Goal: Complete application form

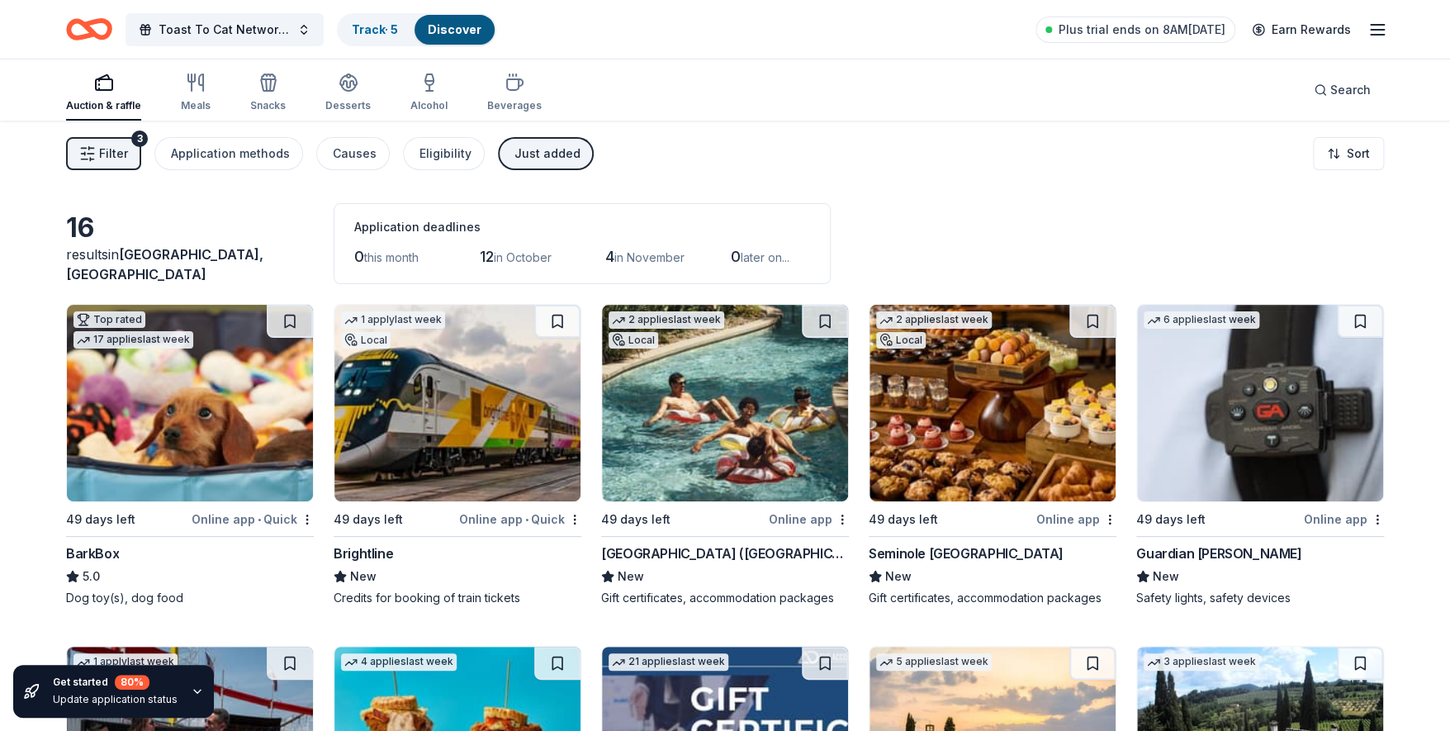
click at [536, 147] on div "Just added" at bounding box center [547, 154] width 66 height 20
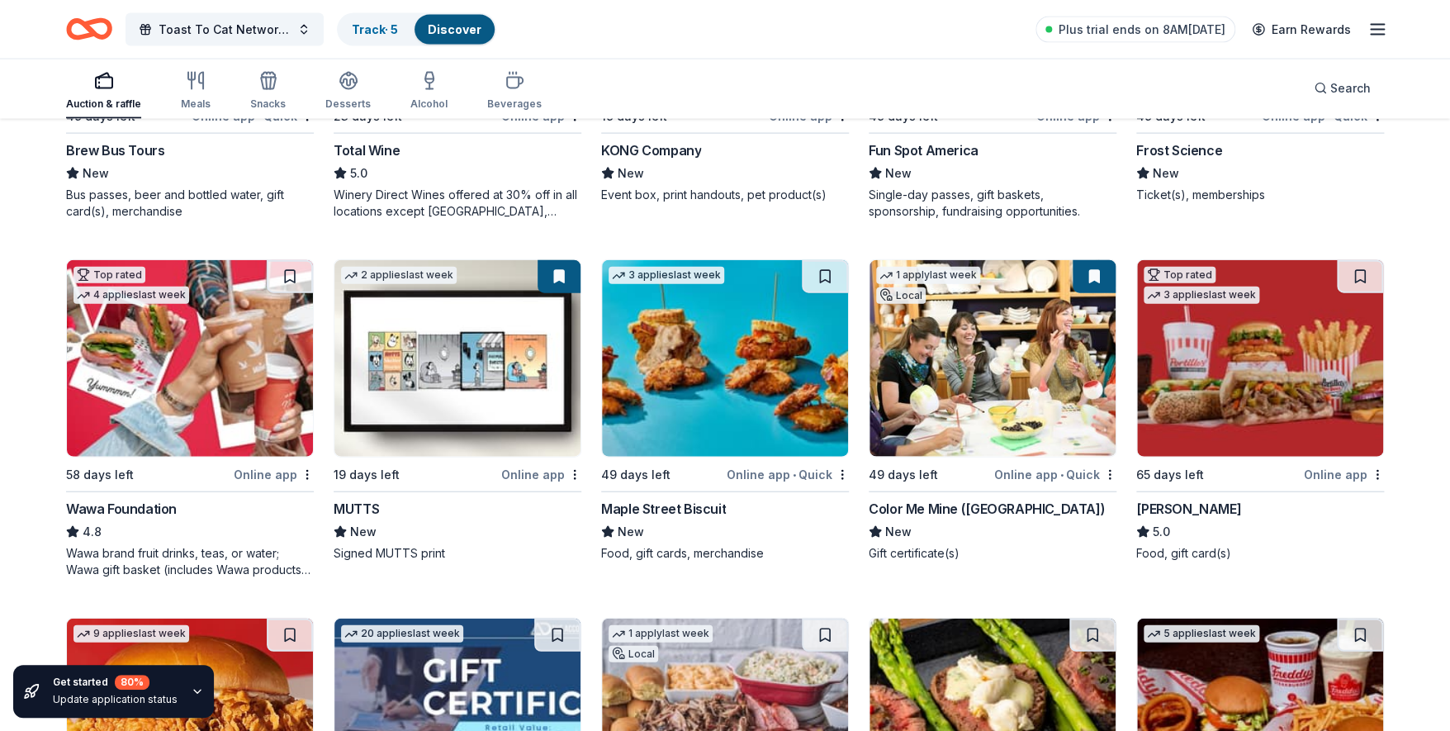
scroll to position [1844, 0]
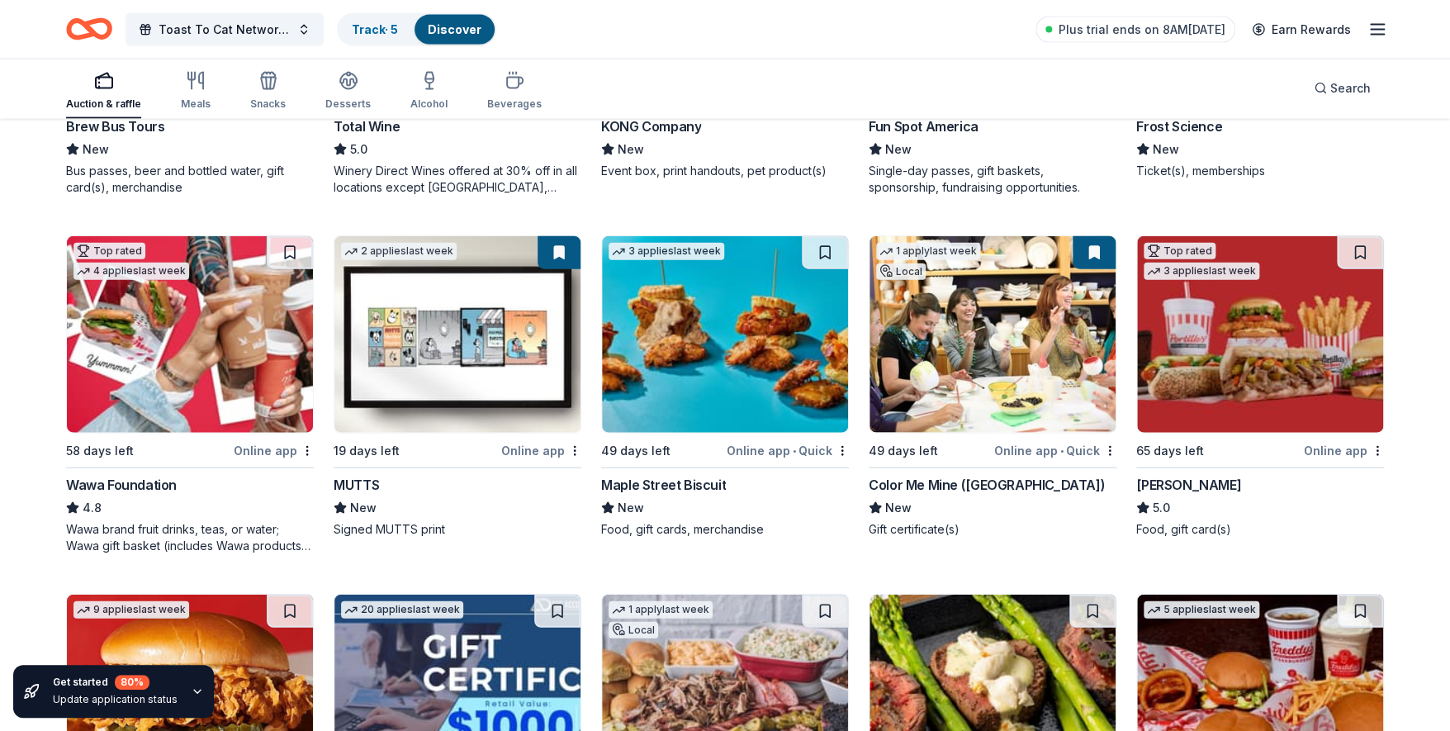
click at [935, 481] on div "Color Me Mine (South Miami)" at bounding box center [987, 485] width 236 height 20
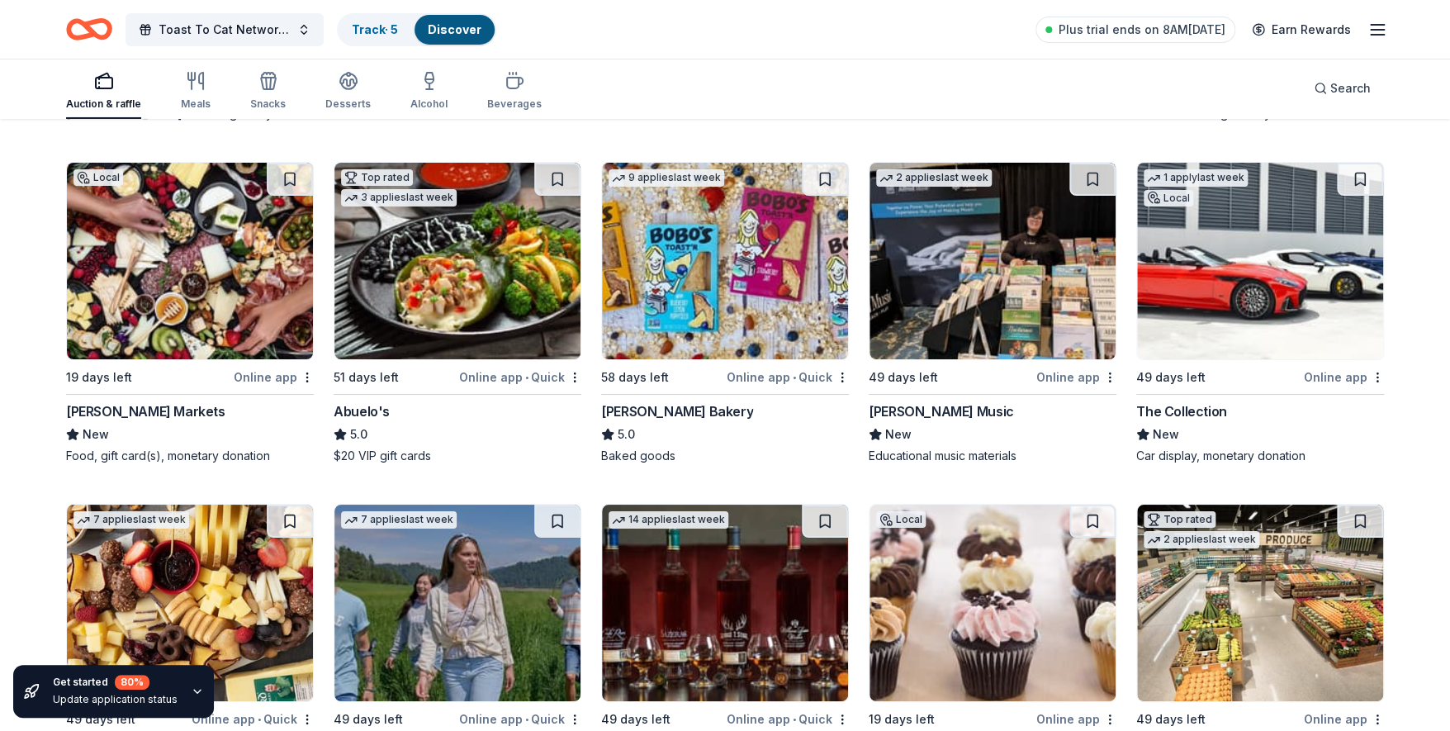
scroll to position [3089, 0]
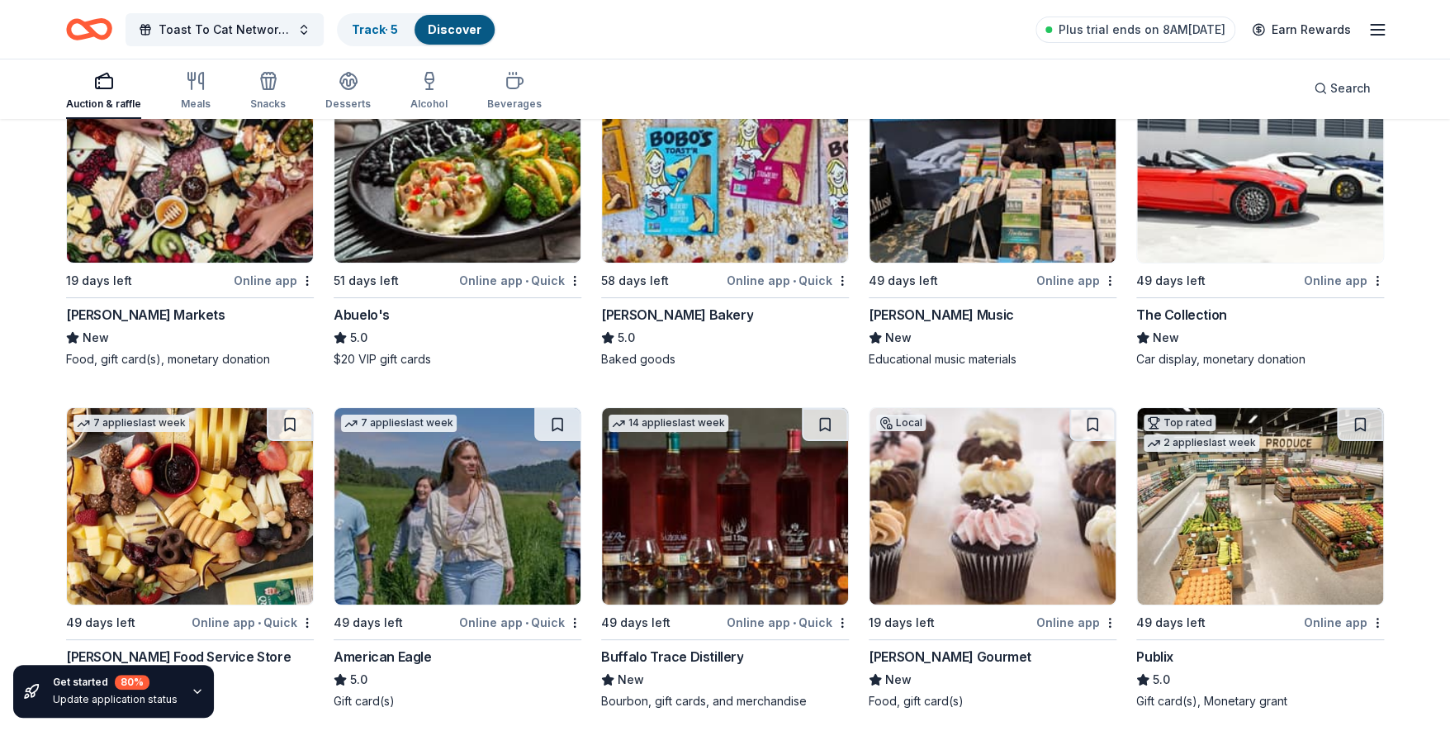
click at [1187, 305] on div "The Collection" at bounding box center [1181, 315] width 90 height 20
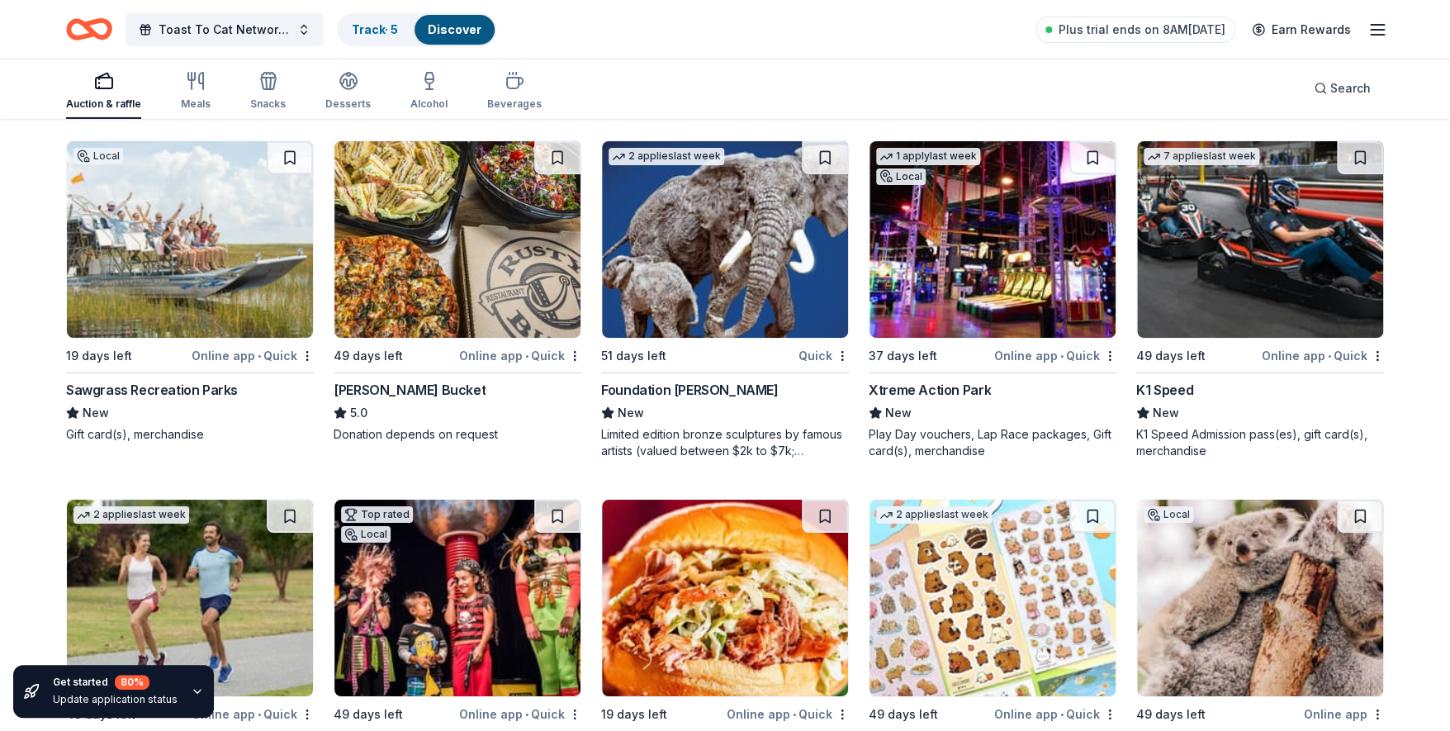
scroll to position [6131, 0]
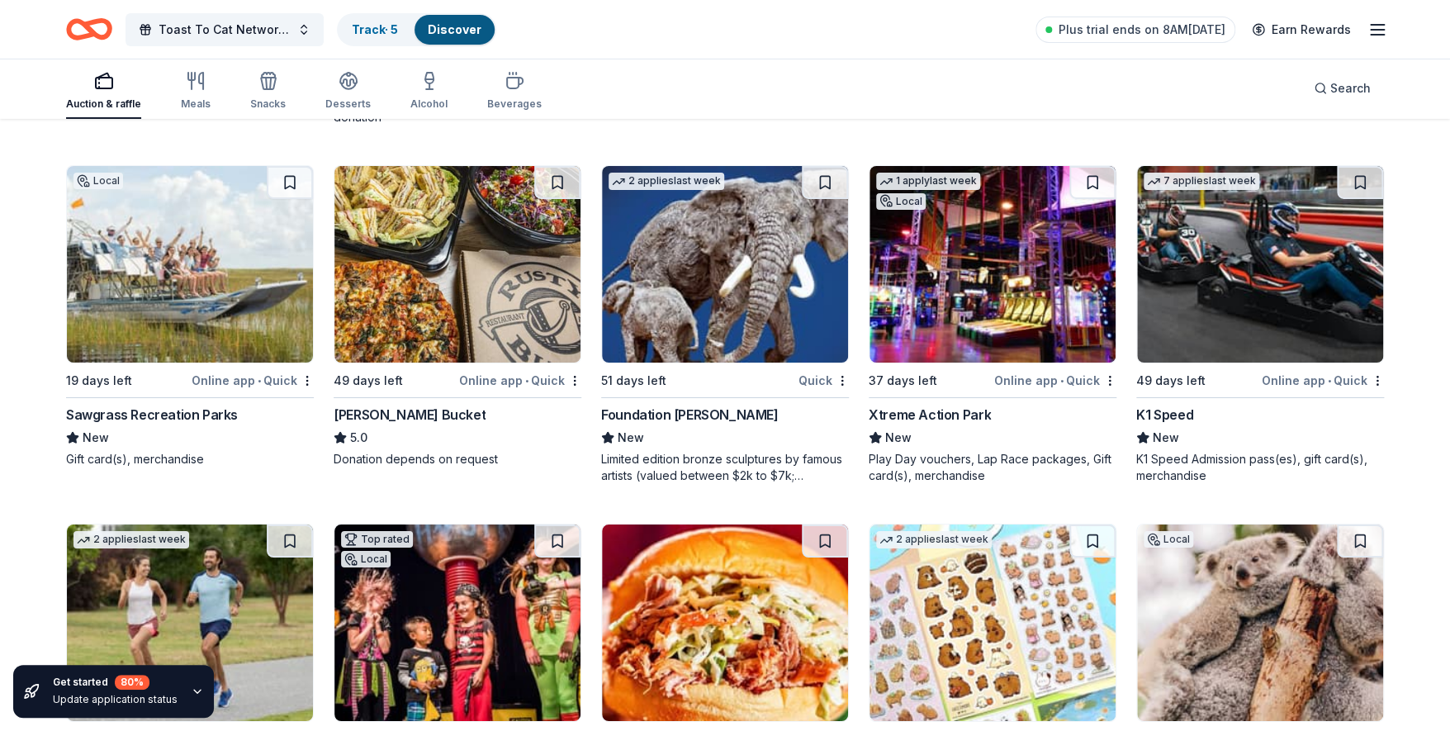
click at [694, 405] on div "Foundation Michelangelo" at bounding box center [689, 415] width 177 height 20
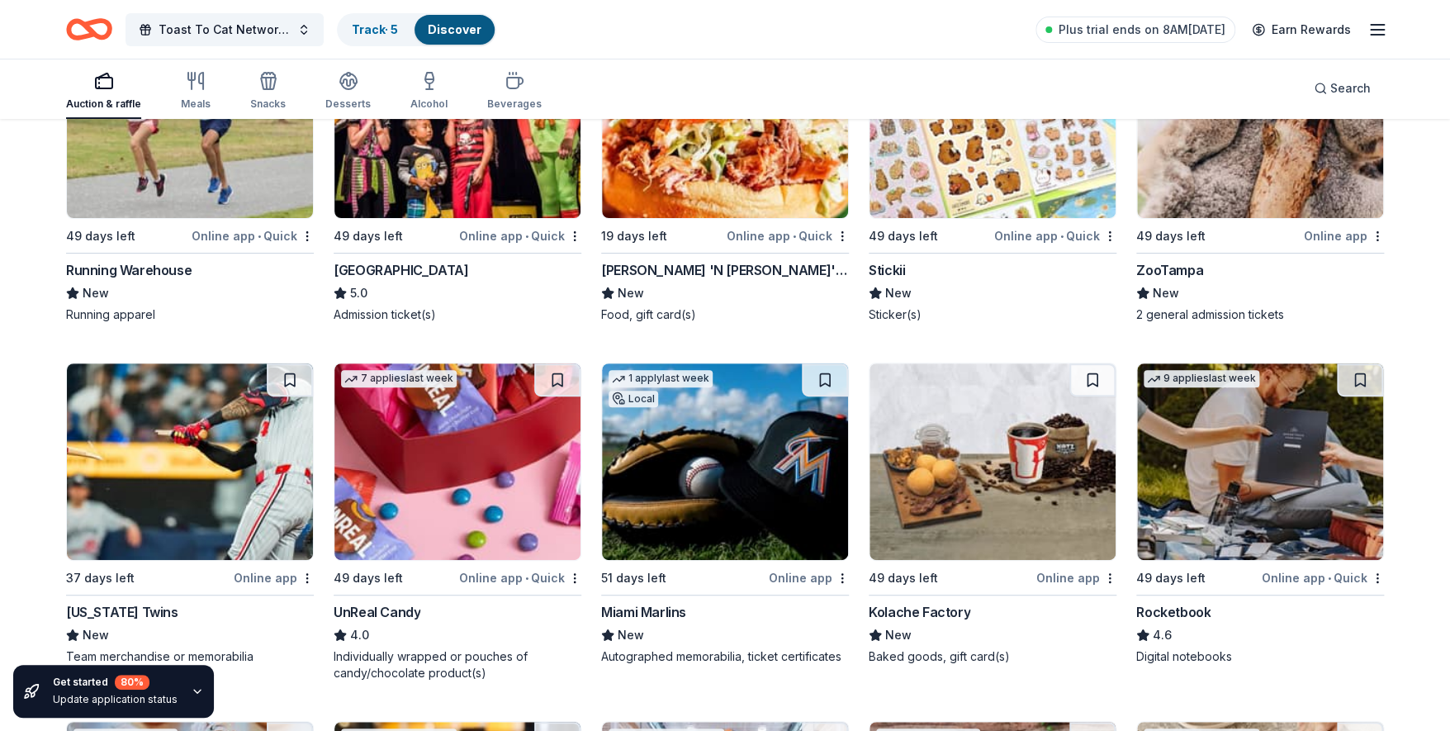
scroll to position [6490, 0]
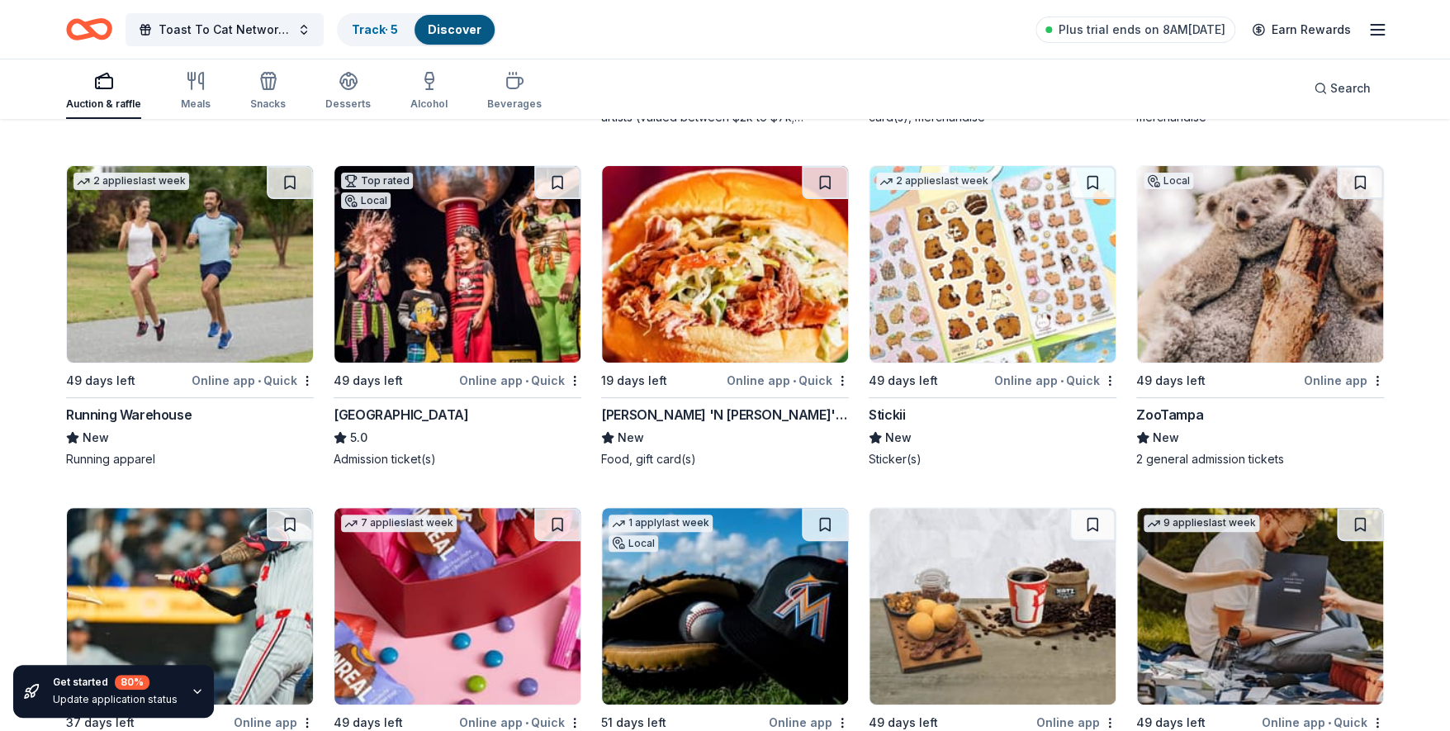
click at [893, 405] on div "Stickii" at bounding box center [887, 415] width 36 height 20
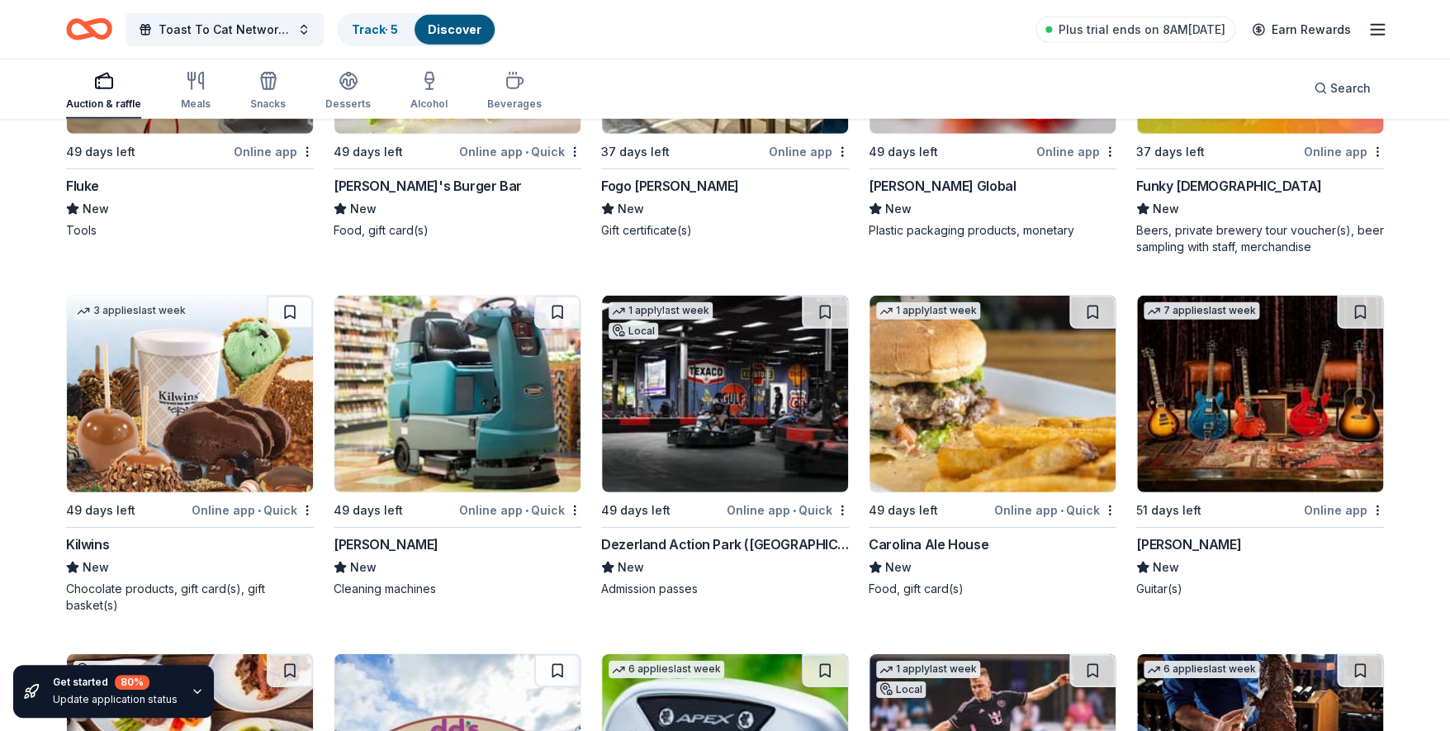
scroll to position [9003, 0]
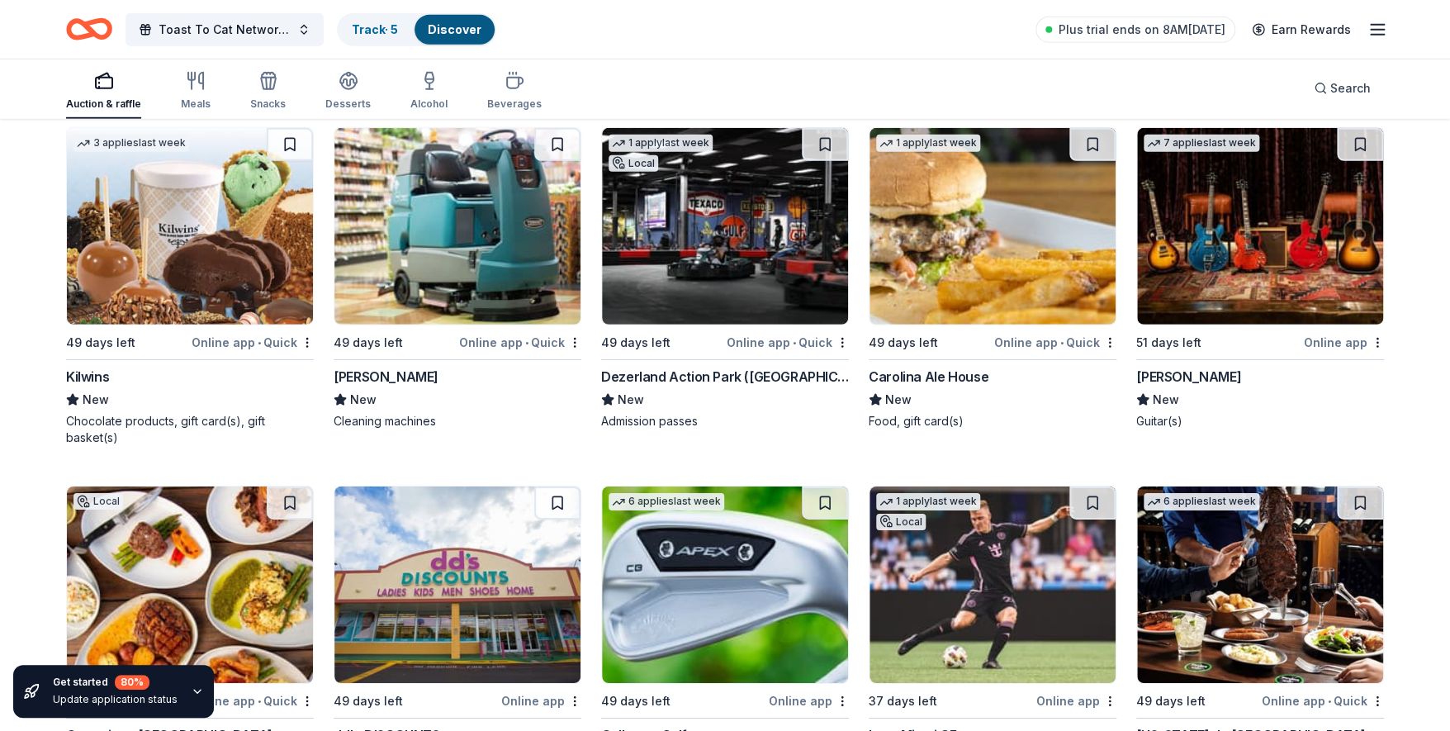
click at [1207, 266] on img at bounding box center [1260, 226] width 246 height 197
click at [711, 258] on img at bounding box center [725, 226] width 246 height 197
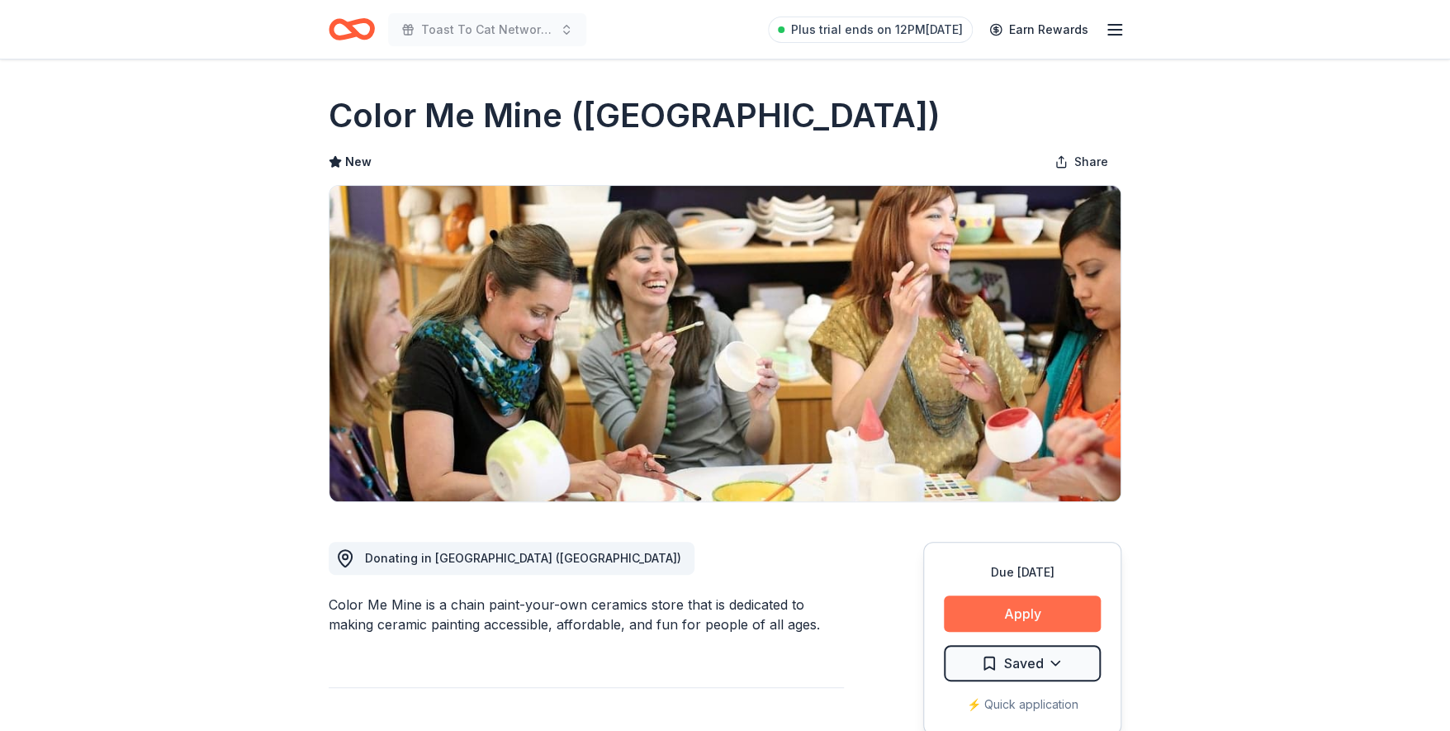
click at [1008, 609] on button "Apply" at bounding box center [1022, 613] width 157 height 36
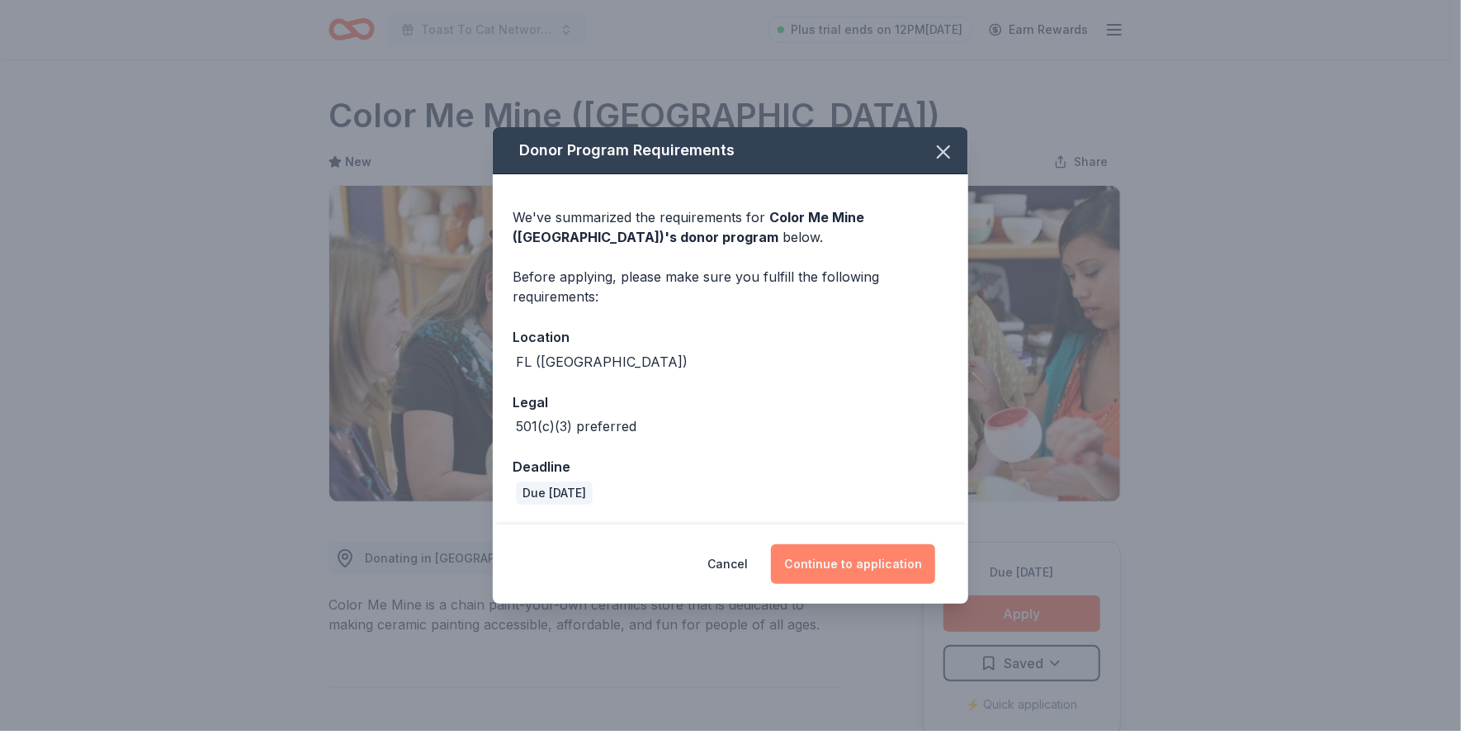
click at [860, 568] on button "Continue to application" at bounding box center [853, 564] width 164 height 40
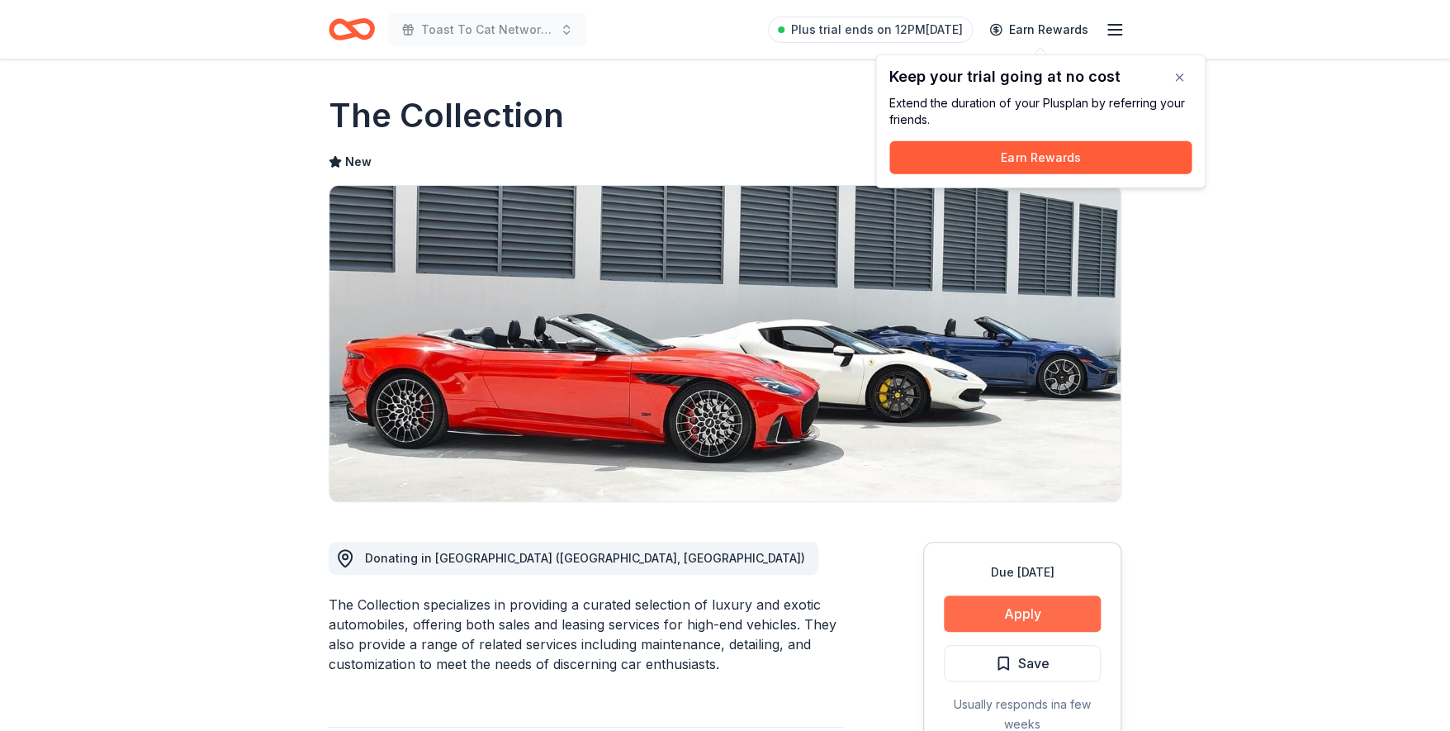
click at [1009, 608] on button "Apply" at bounding box center [1022, 613] width 157 height 36
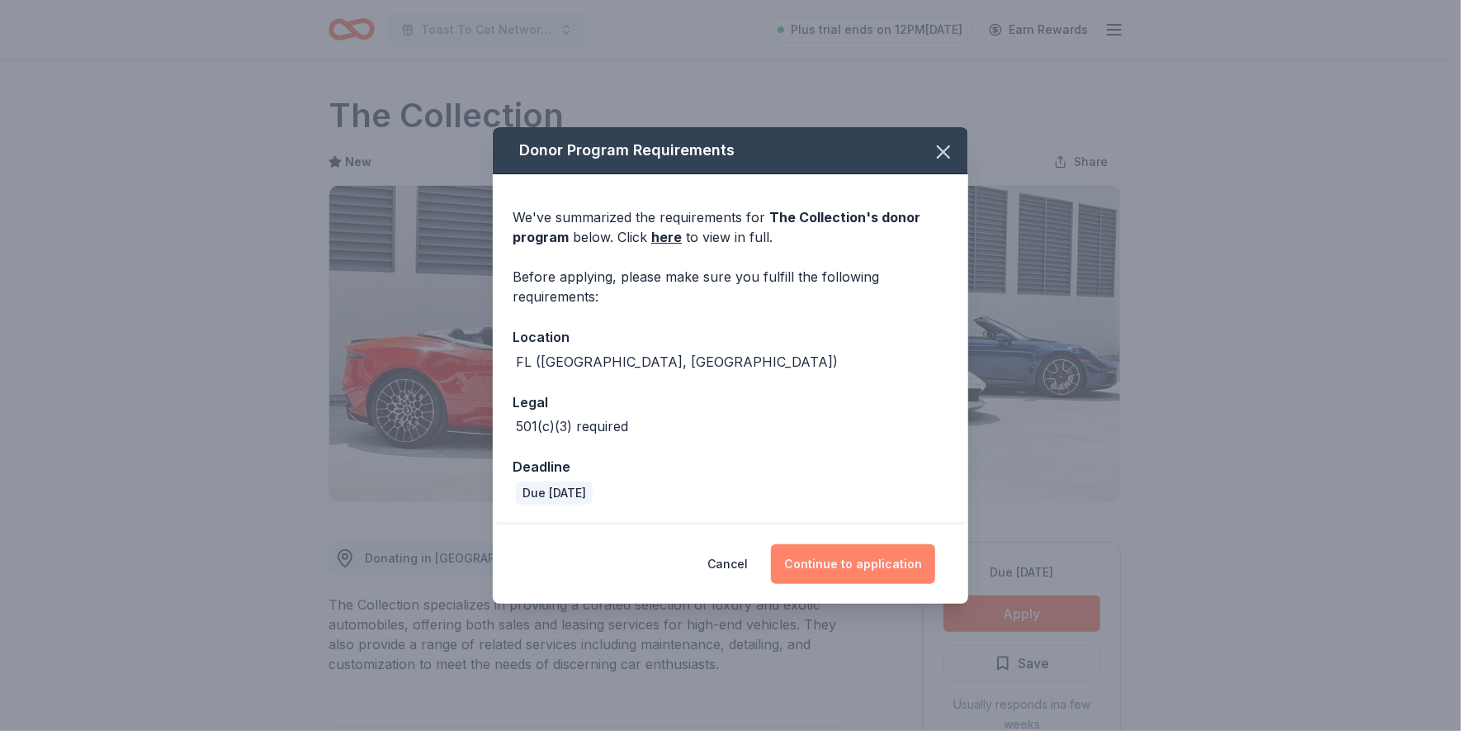
click at [864, 561] on button "Continue to application" at bounding box center [853, 564] width 164 height 40
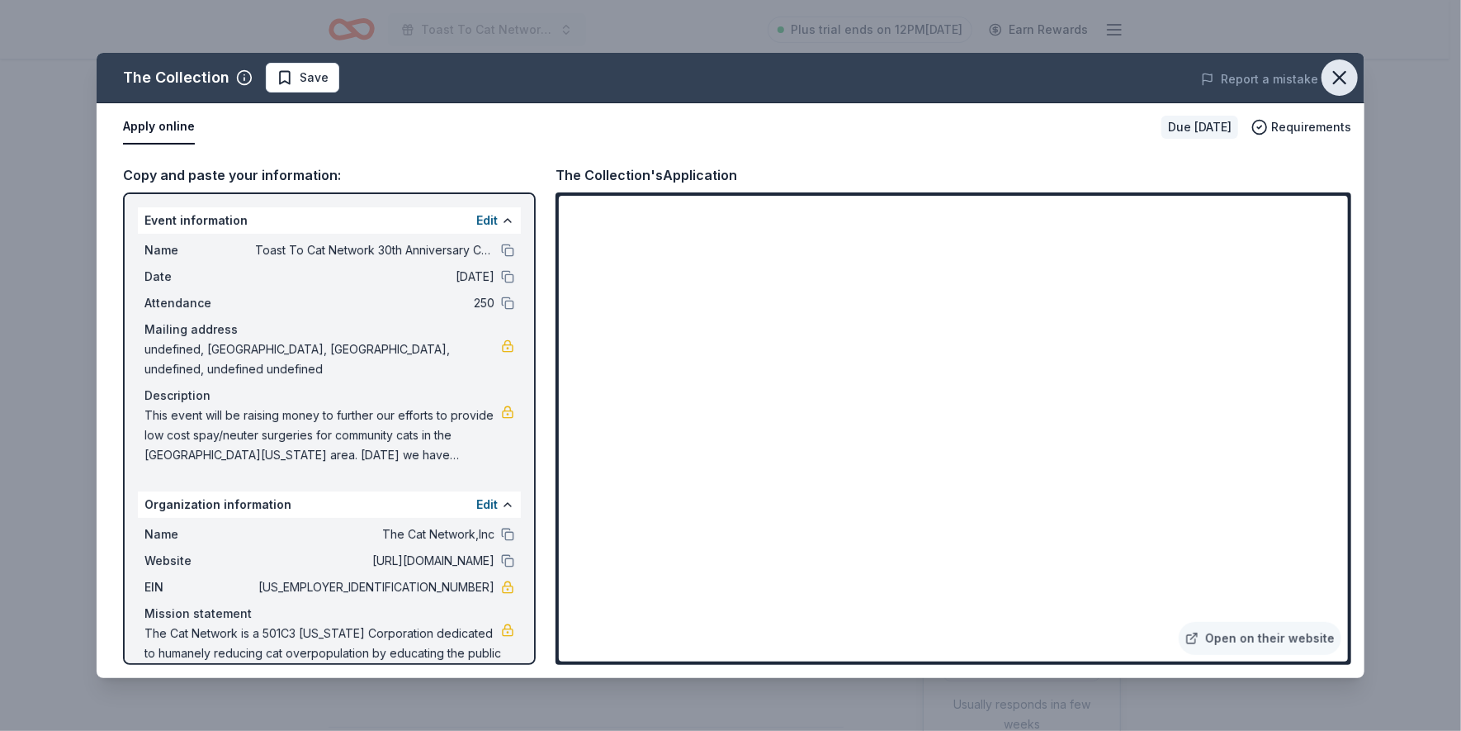
click at [1336, 78] on icon "button" at bounding box center [1339, 77] width 23 height 23
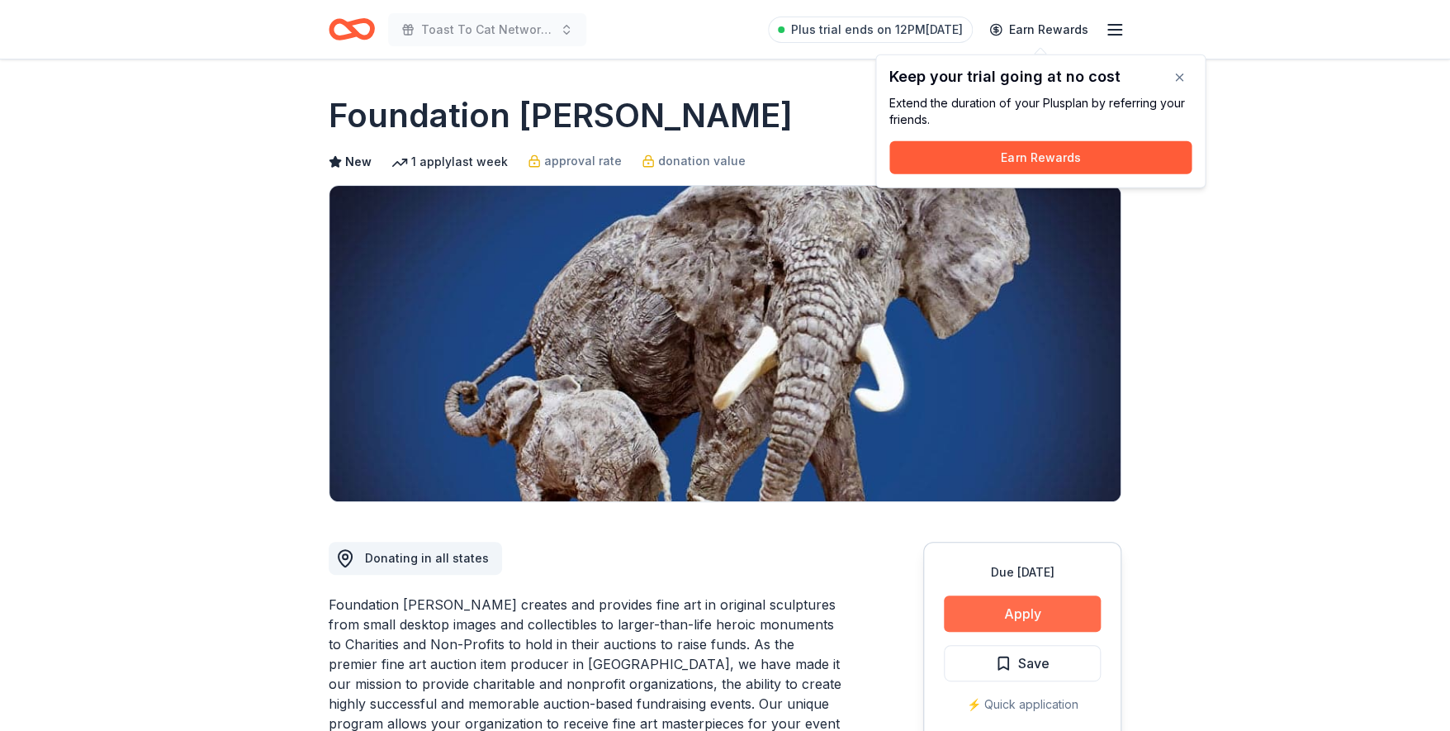
click at [1035, 611] on button "Apply" at bounding box center [1022, 613] width 157 height 36
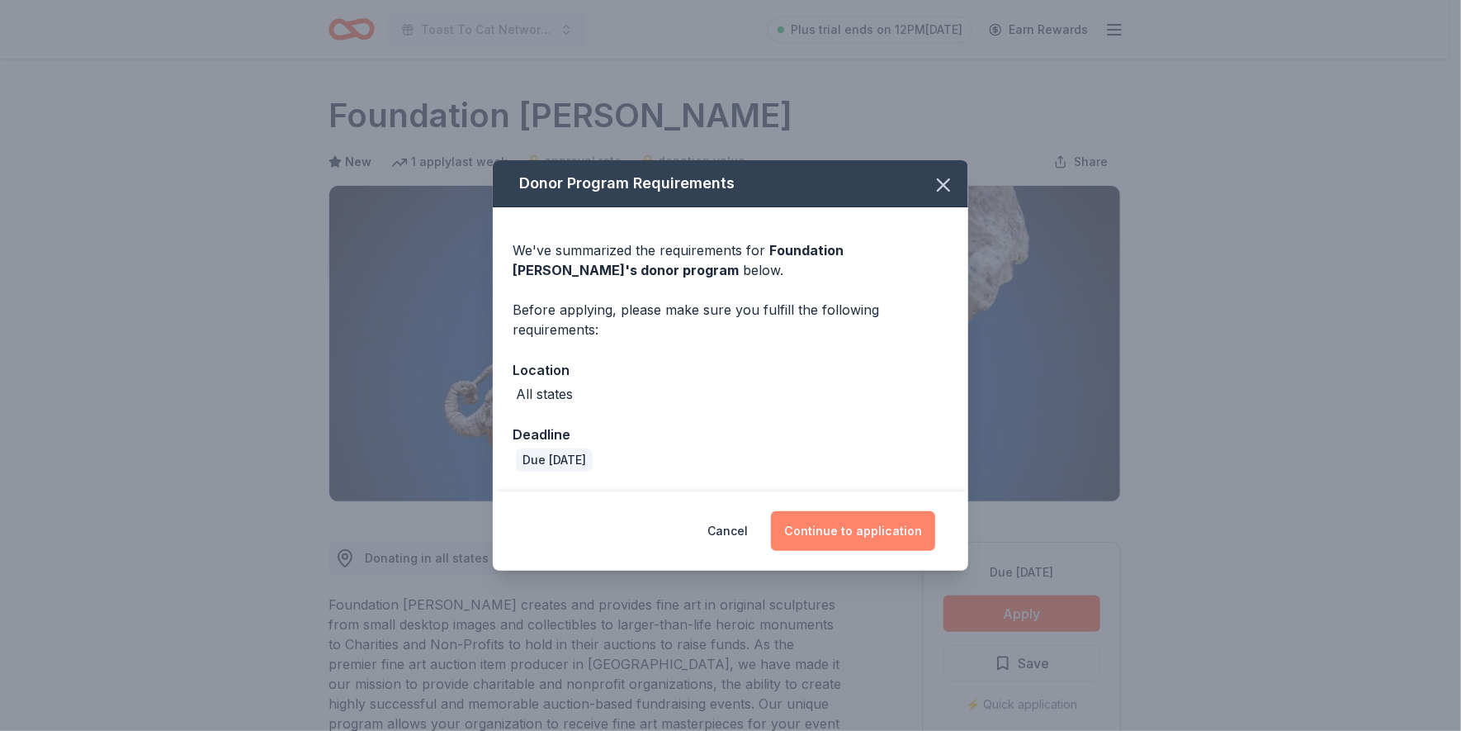
click at [863, 537] on button "Continue to application" at bounding box center [853, 531] width 164 height 40
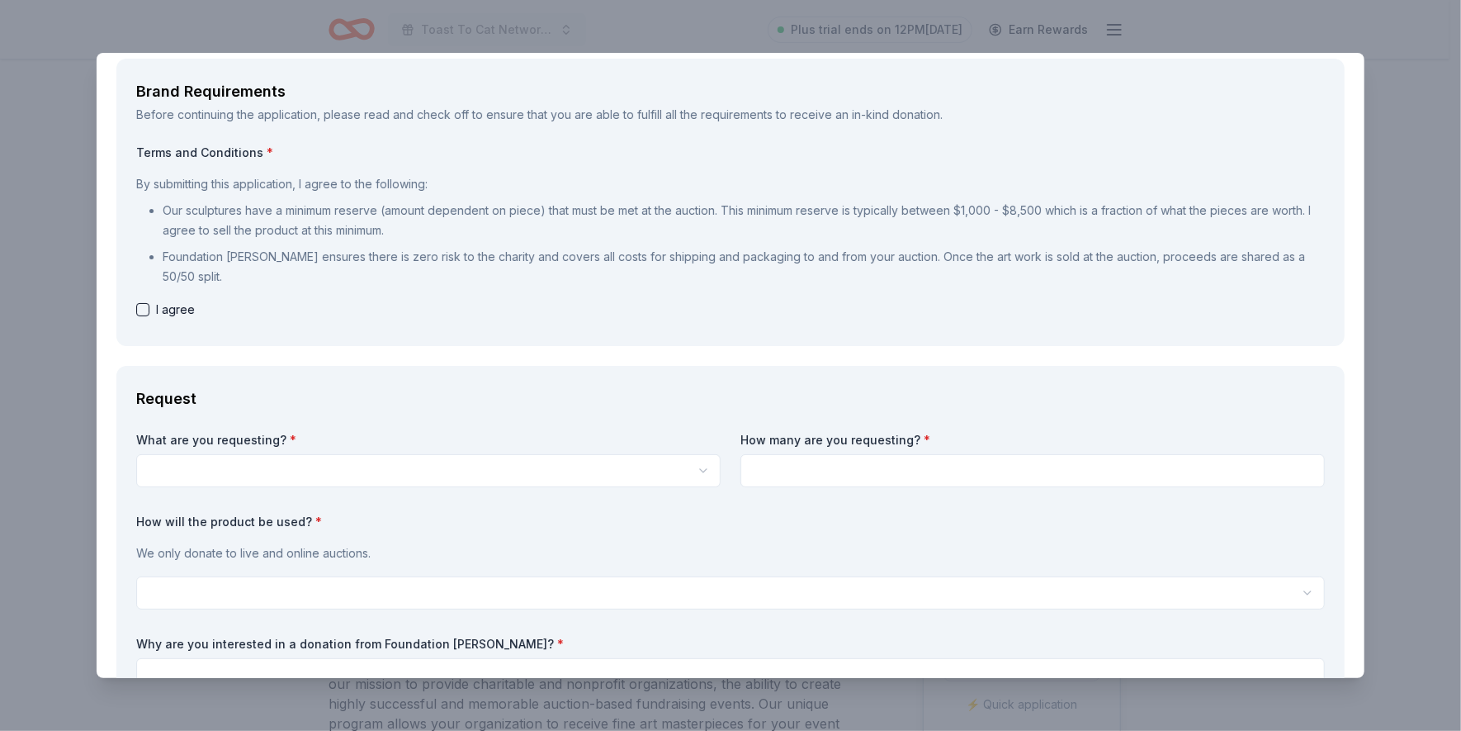
scroll to position [58, 0]
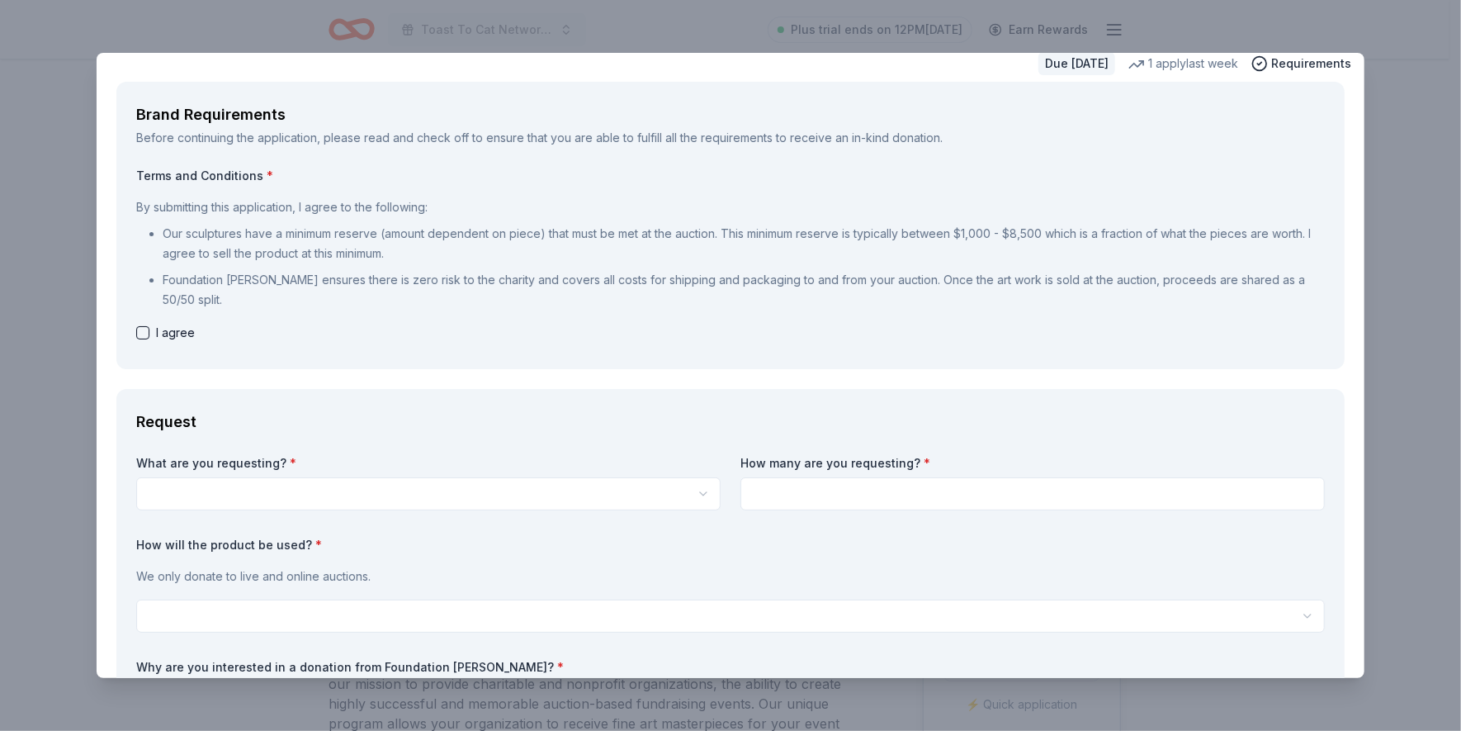
click at [141, 338] on button "button" at bounding box center [142, 332] width 13 height 13
checkbox input "true"
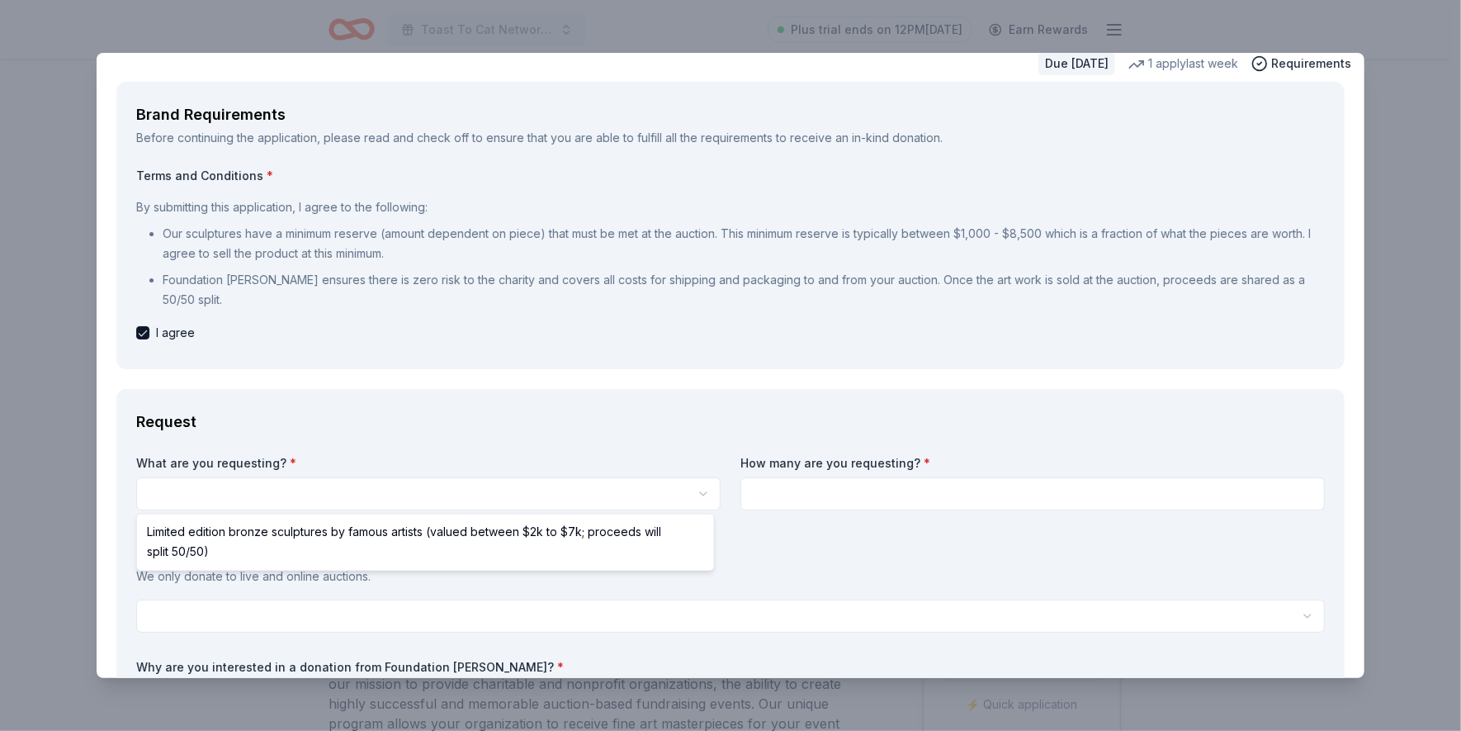
click at [694, 490] on html "Toast To Cat Network 30th Anniversary Celebration Plus trial ends on 12PM, 9/1 …" at bounding box center [730, 365] width 1461 height 731
select select "Limited edition bronze sculptures by famous artists (valued between $2k to $7k;…"
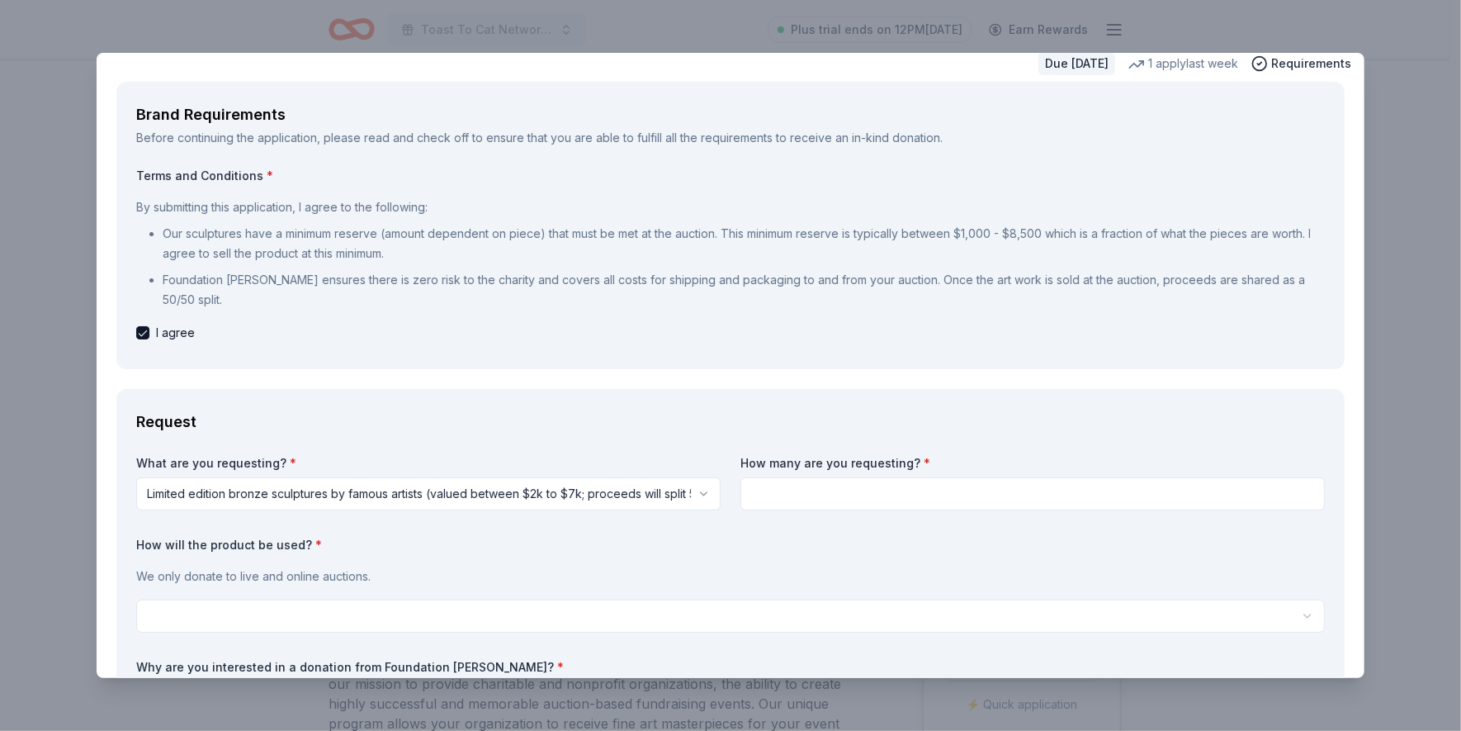
click at [758, 487] on input at bounding box center [1033, 493] width 585 height 33
type input "1"
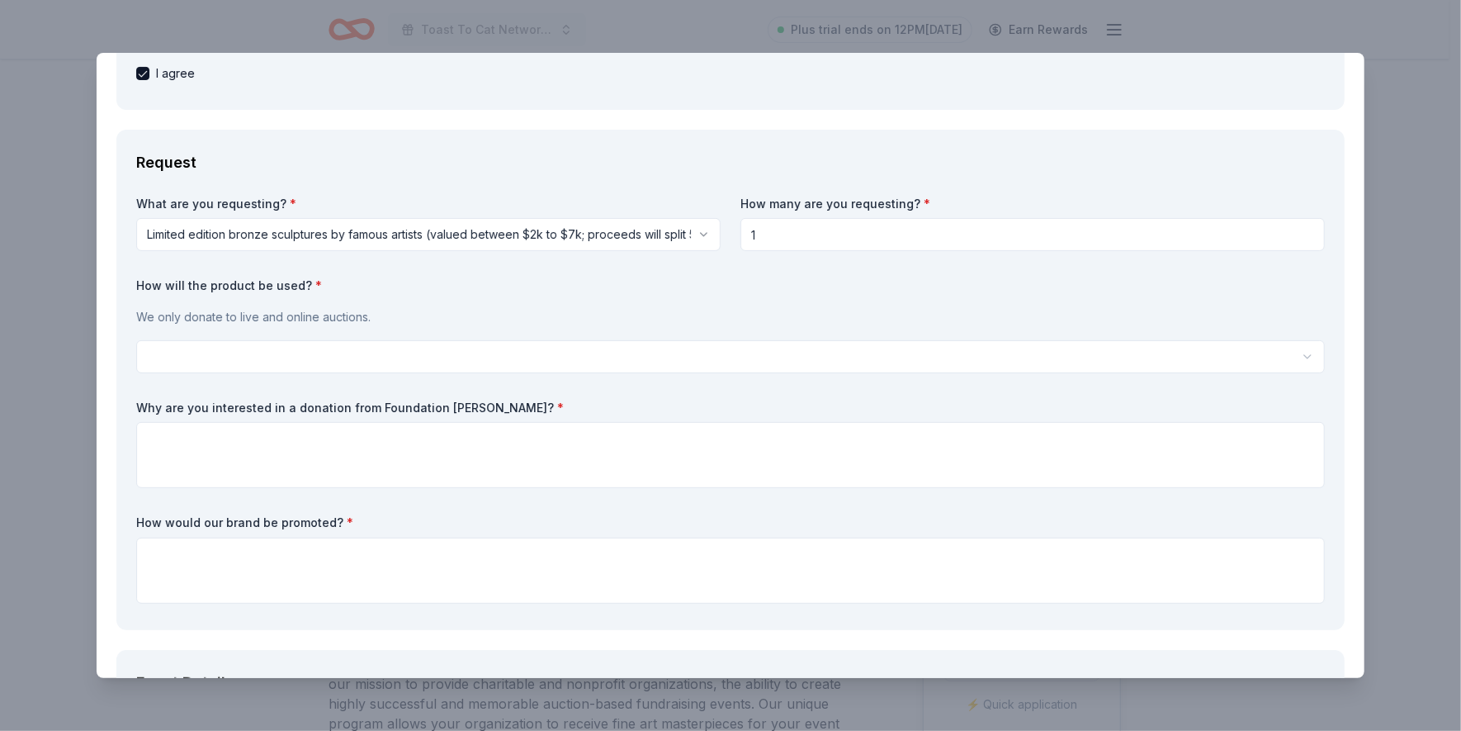
scroll to position [320, 0]
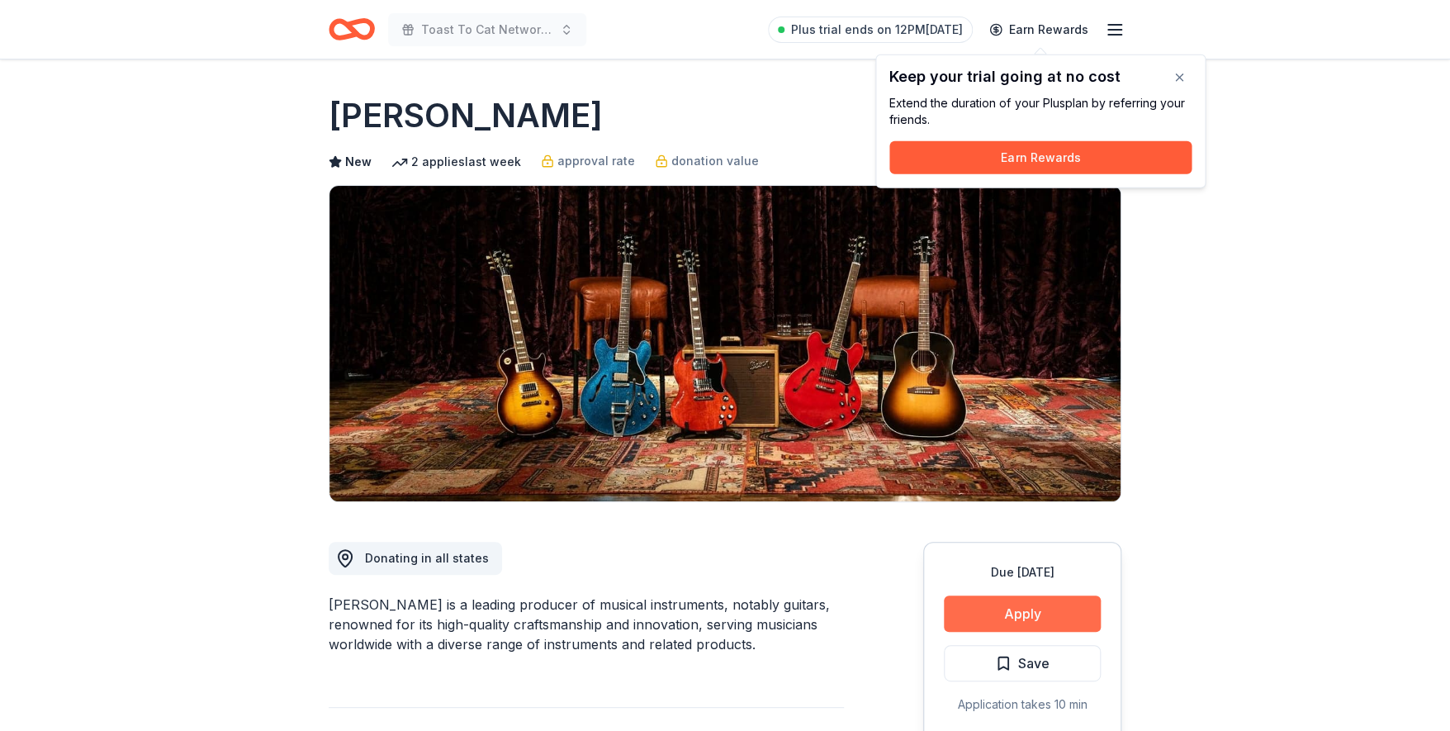
click at [1004, 610] on button "Apply" at bounding box center [1022, 613] width 157 height 36
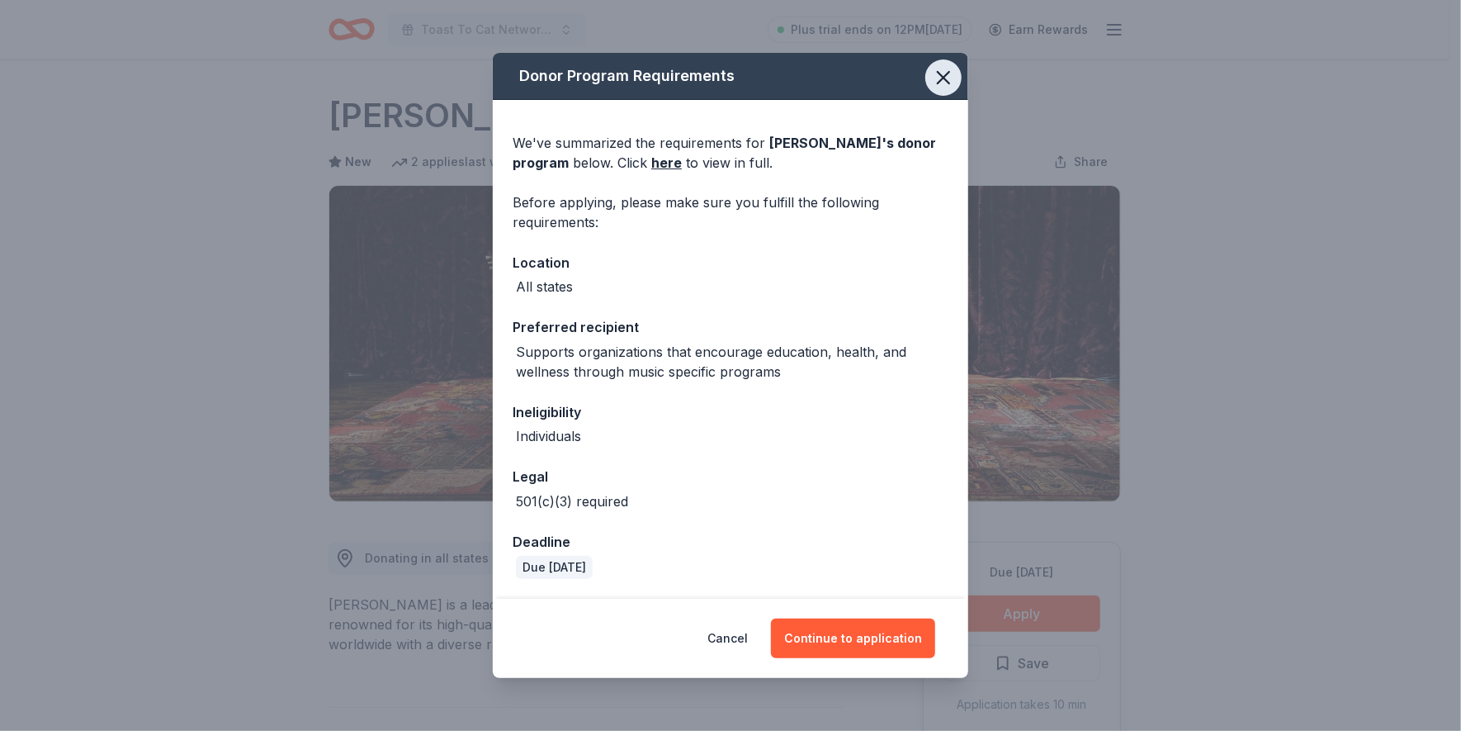
click at [947, 78] on icon "button" at bounding box center [943, 77] width 23 height 23
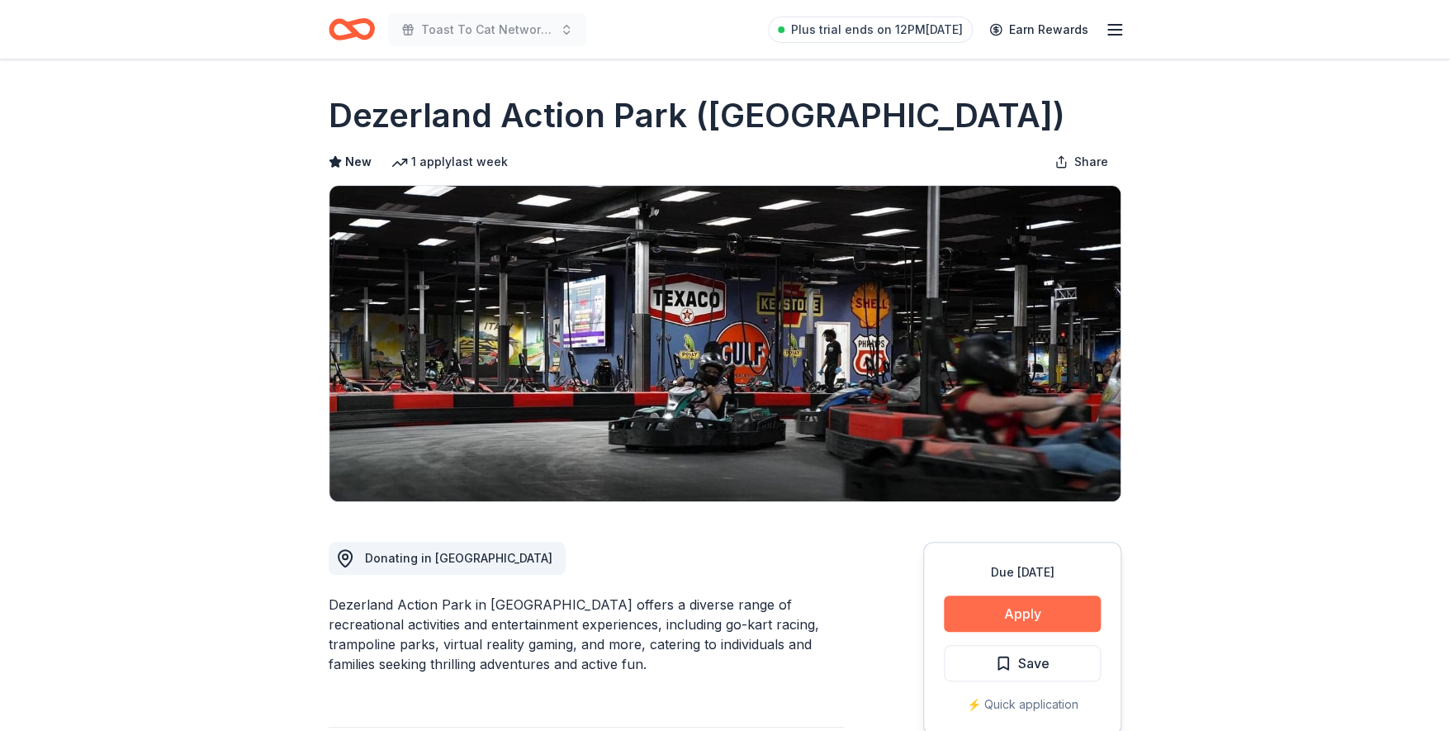
click at [1018, 609] on button "Apply" at bounding box center [1022, 613] width 157 height 36
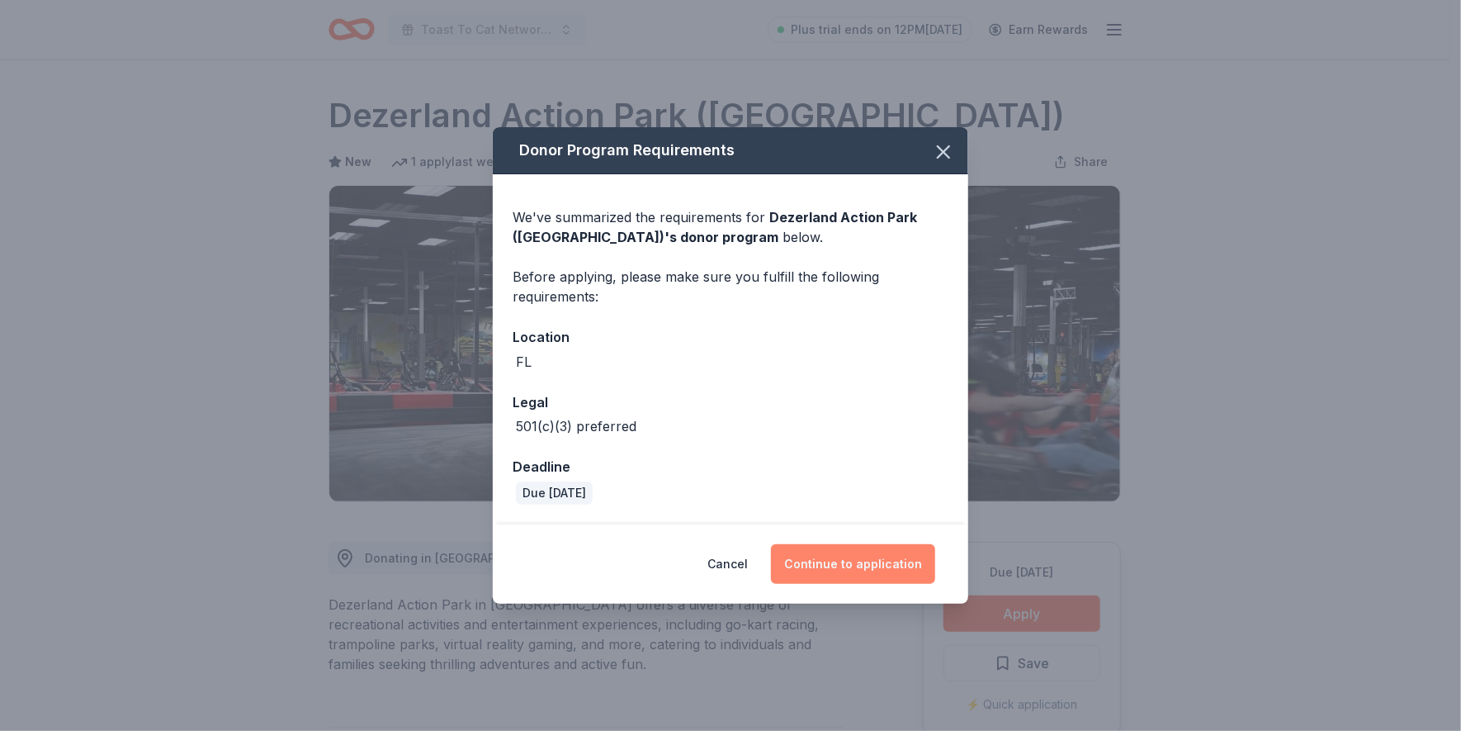
click at [880, 566] on button "Continue to application" at bounding box center [853, 564] width 164 height 40
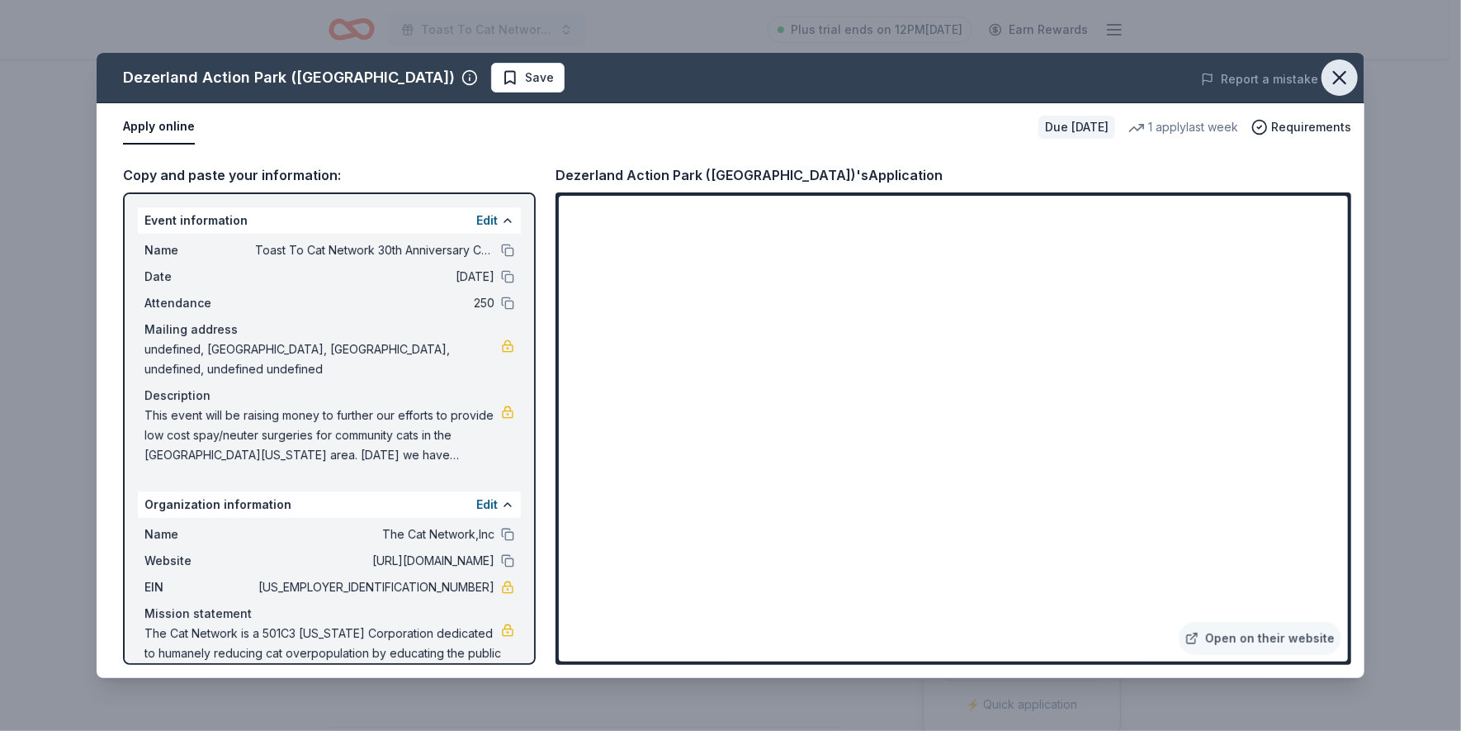
click at [1338, 73] on icon "button" at bounding box center [1339, 77] width 23 height 23
